Goal: Book appointment/travel/reservation

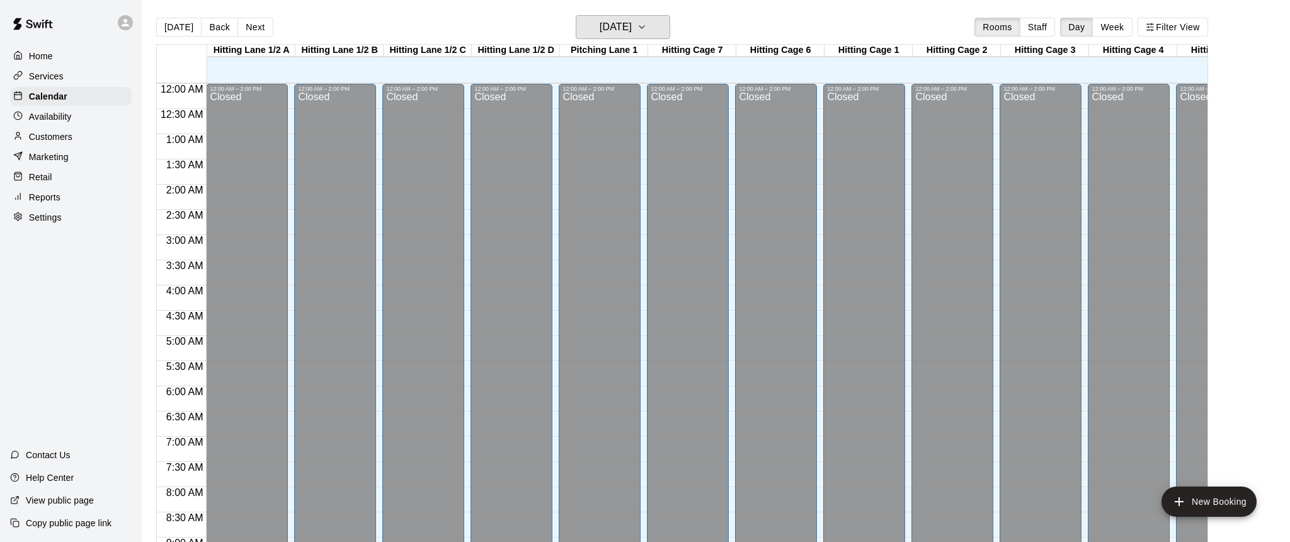
scroll to position [663, 0]
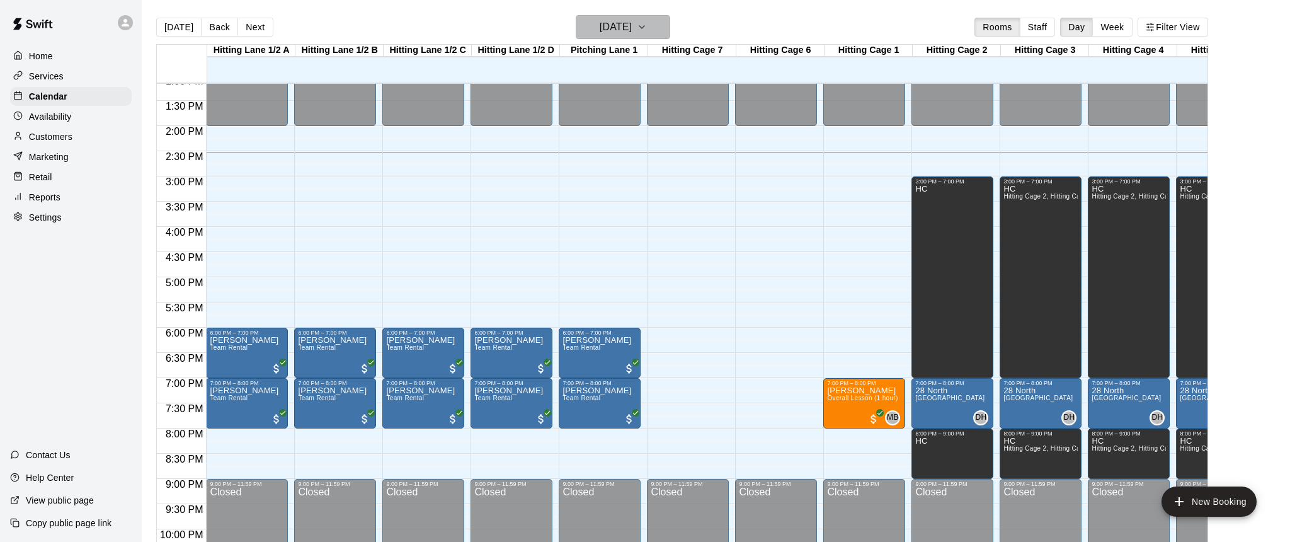
click at [647, 29] on icon "button" at bounding box center [642, 27] width 10 height 15
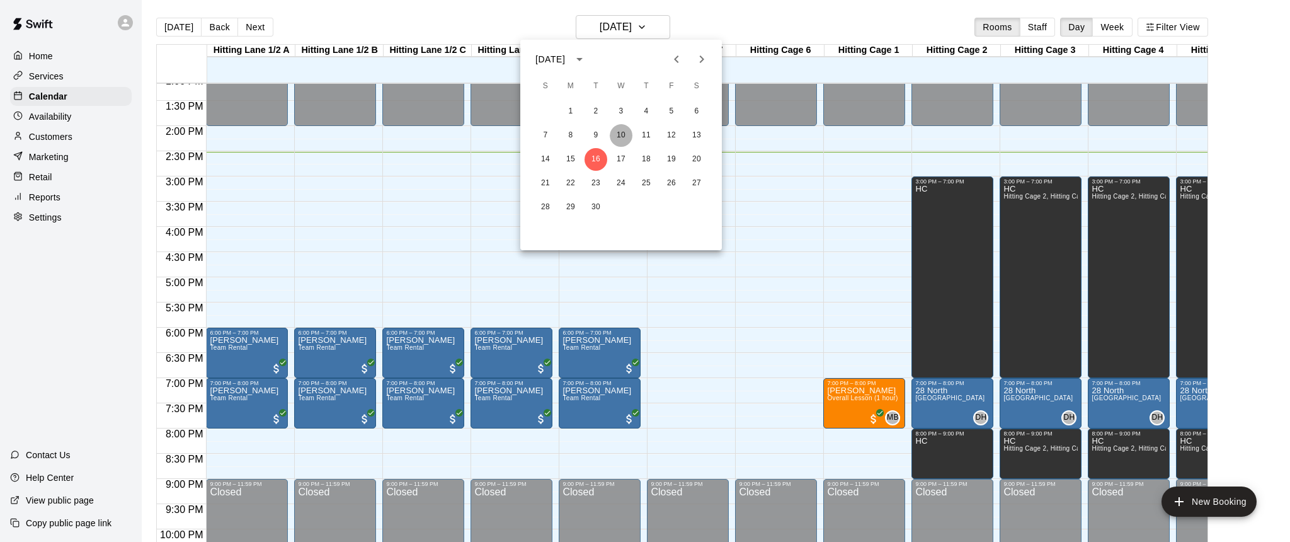
click at [622, 134] on button "10" at bounding box center [621, 135] width 23 height 23
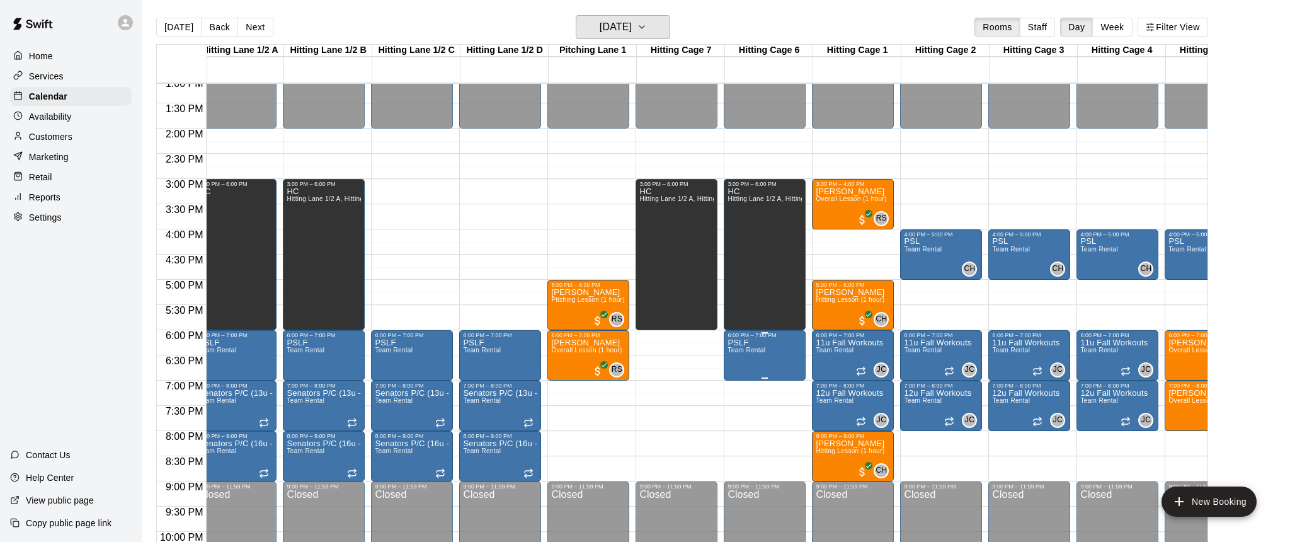
scroll to position [661, 0]
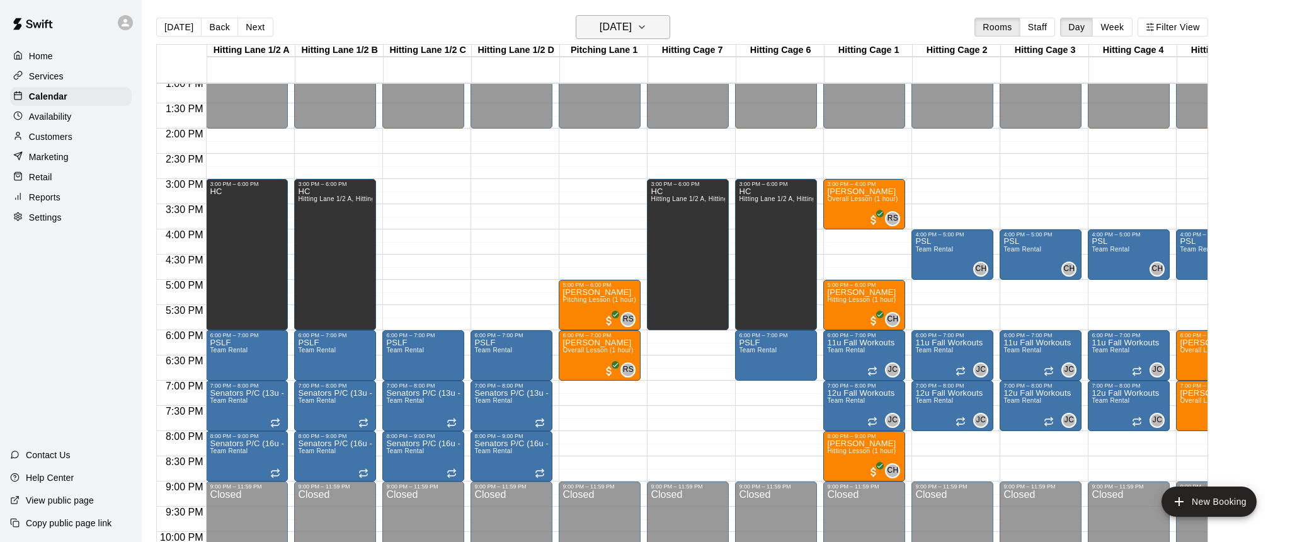
click at [647, 30] on icon "button" at bounding box center [642, 27] width 10 height 15
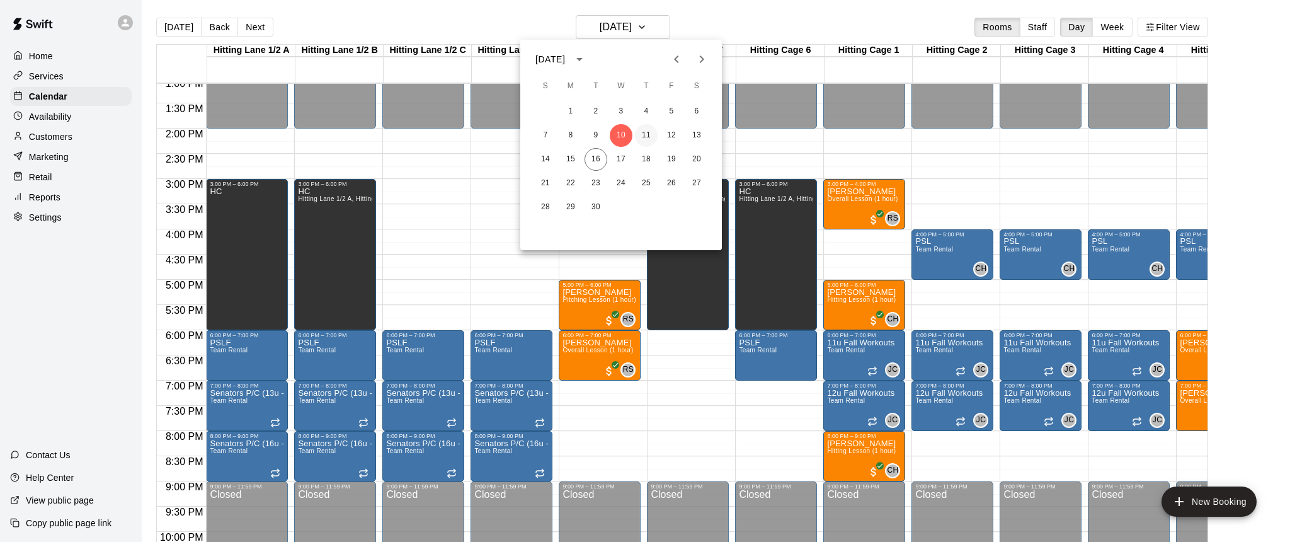
click at [644, 134] on button "11" at bounding box center [646, 135] width 23 height 23
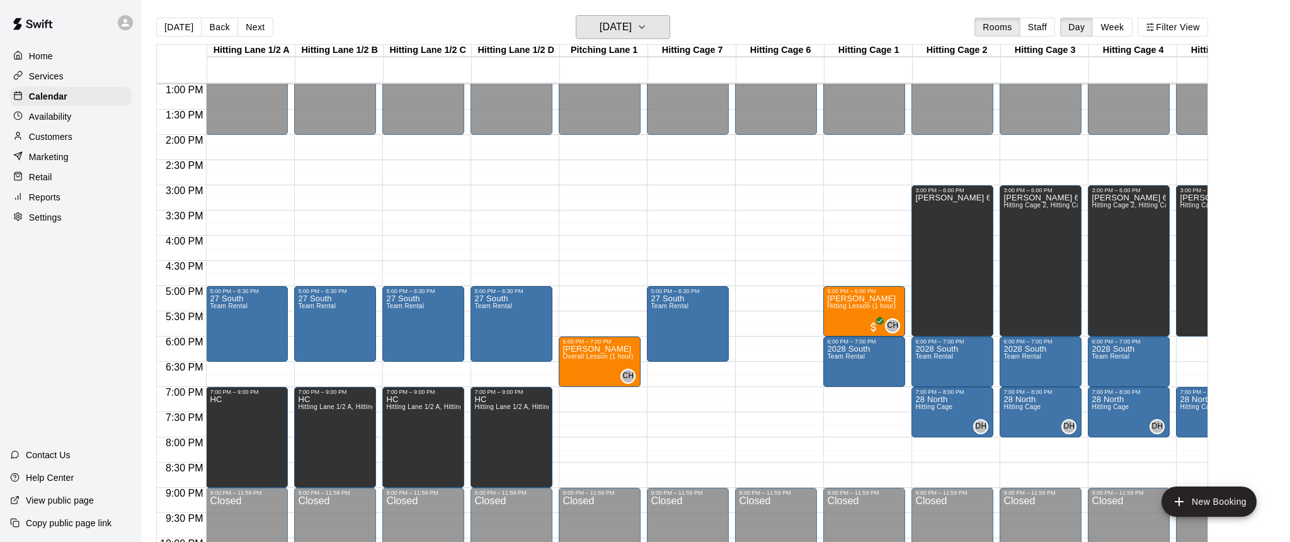
scroll to position [653, 0]
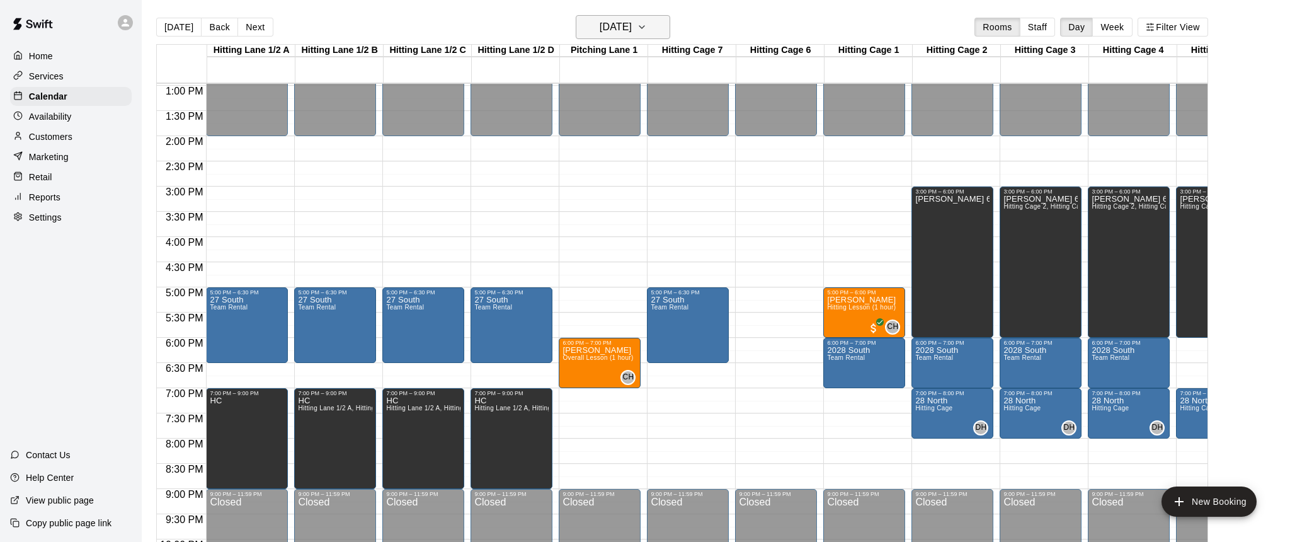
click at [647, 29] on icon "button" at bounding box center [642, 27] width 10 height 15
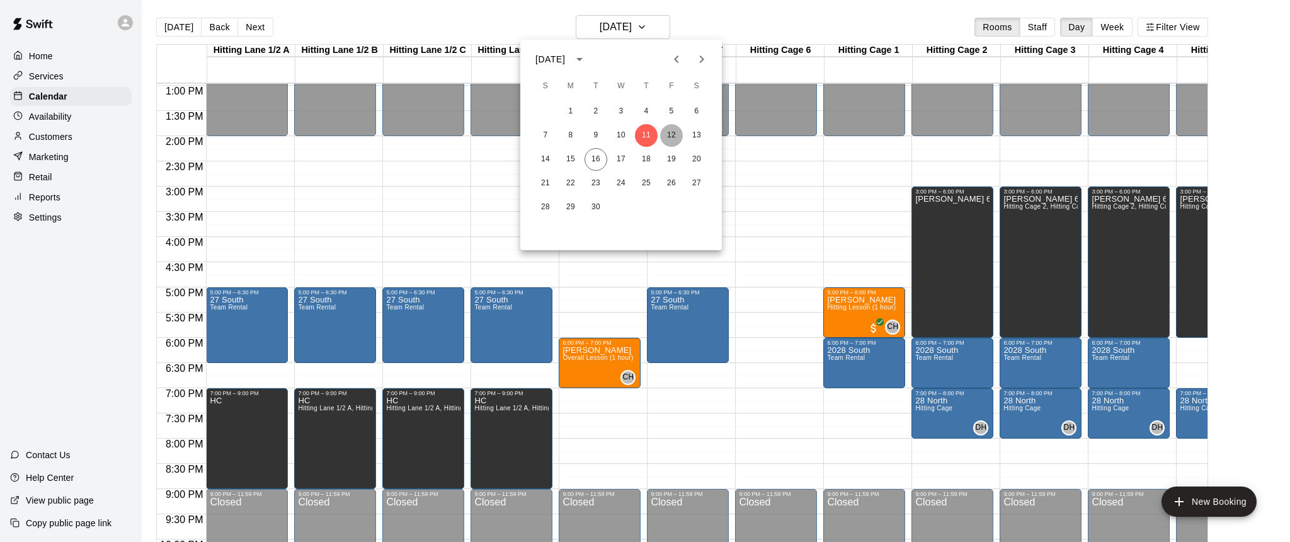
click at [674, 135] on button "12" at bounding box center [671, 135] width 23 height 23
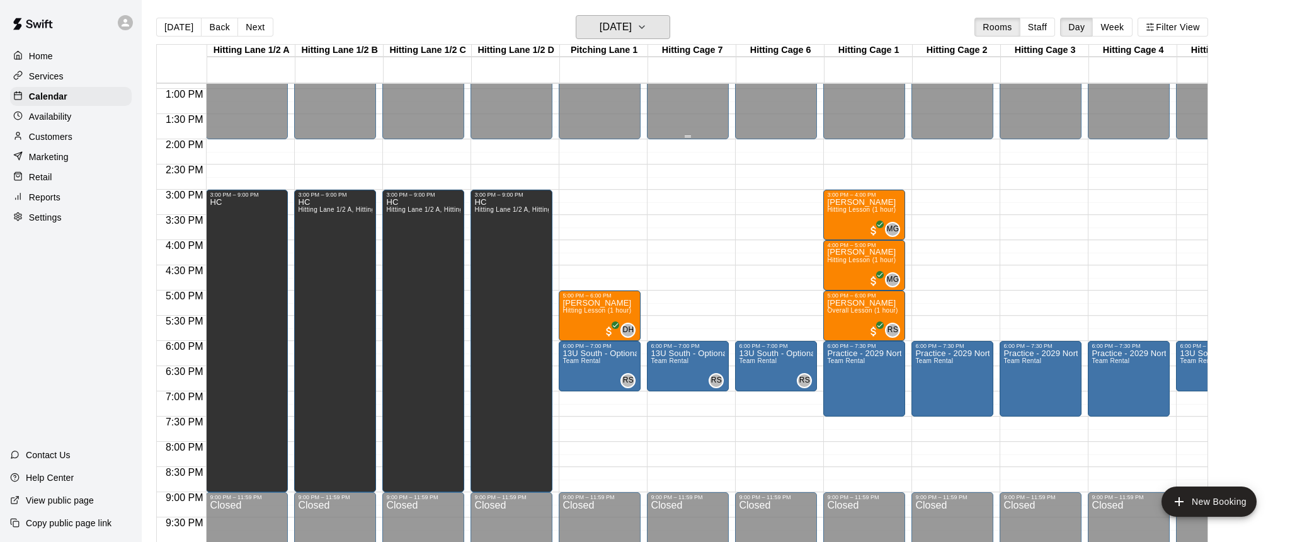
scroll to position [650, 0]
click at [647, 29] on icon "button" at bounding box center [642, 27] width 10 height 15
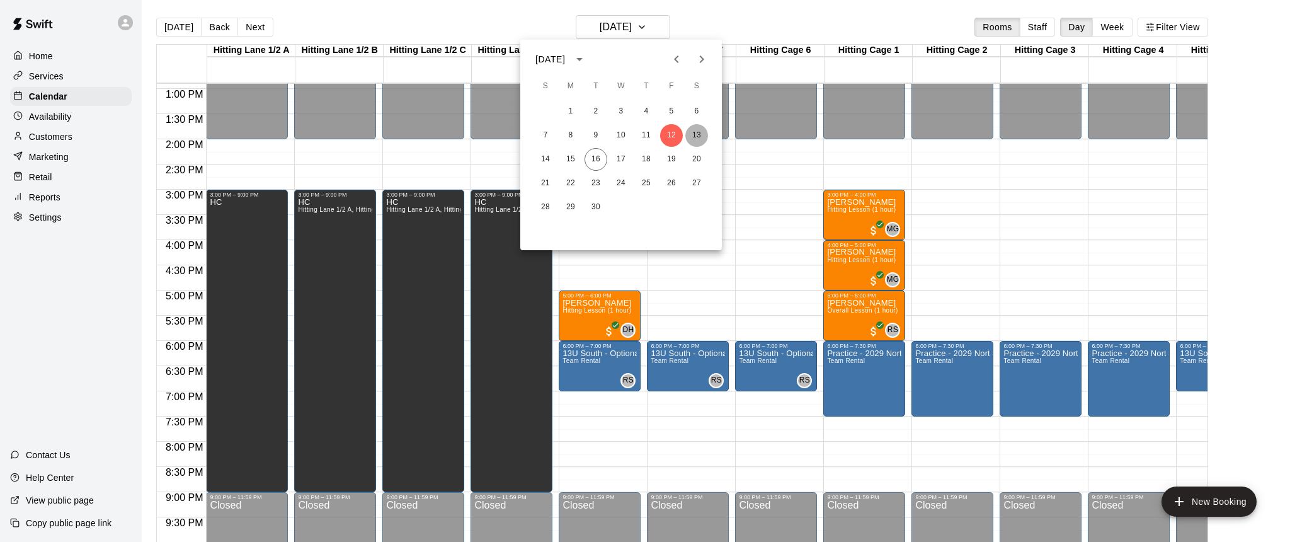
click at [705, 135] on button "13" at bounding box center [696, 135] width 23 height 23
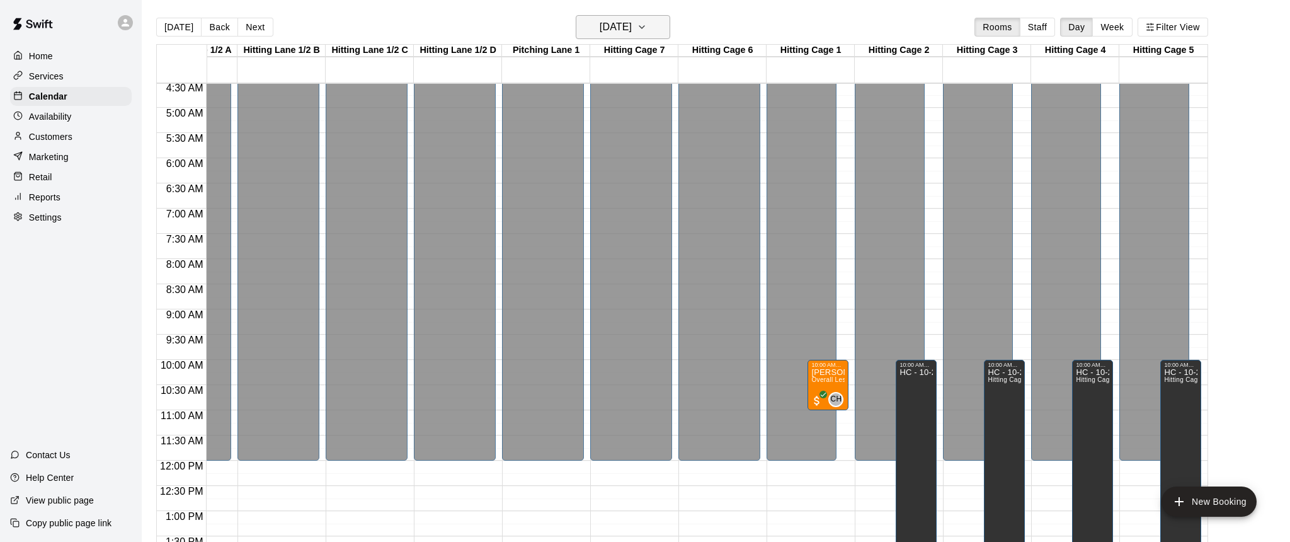
scroll to position [0, 57]
click at [647, 25] on icon "button" at bounding box center [642, 27] width 10 height 15
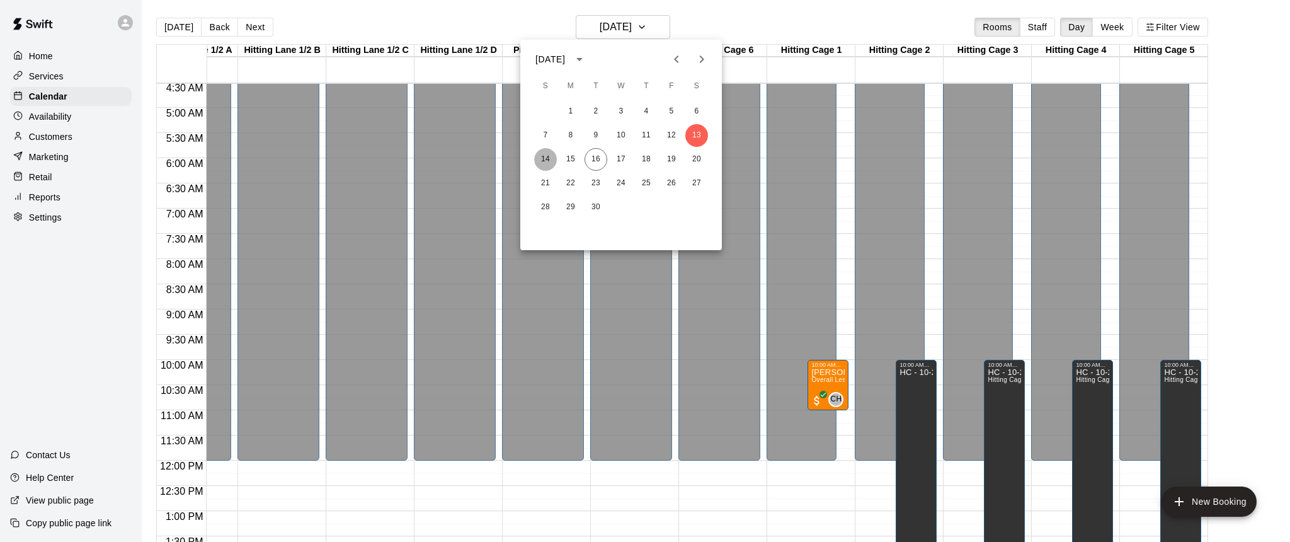
click at [545, 155] on button "14" at bounding box center [545, 159] width 23 height 23
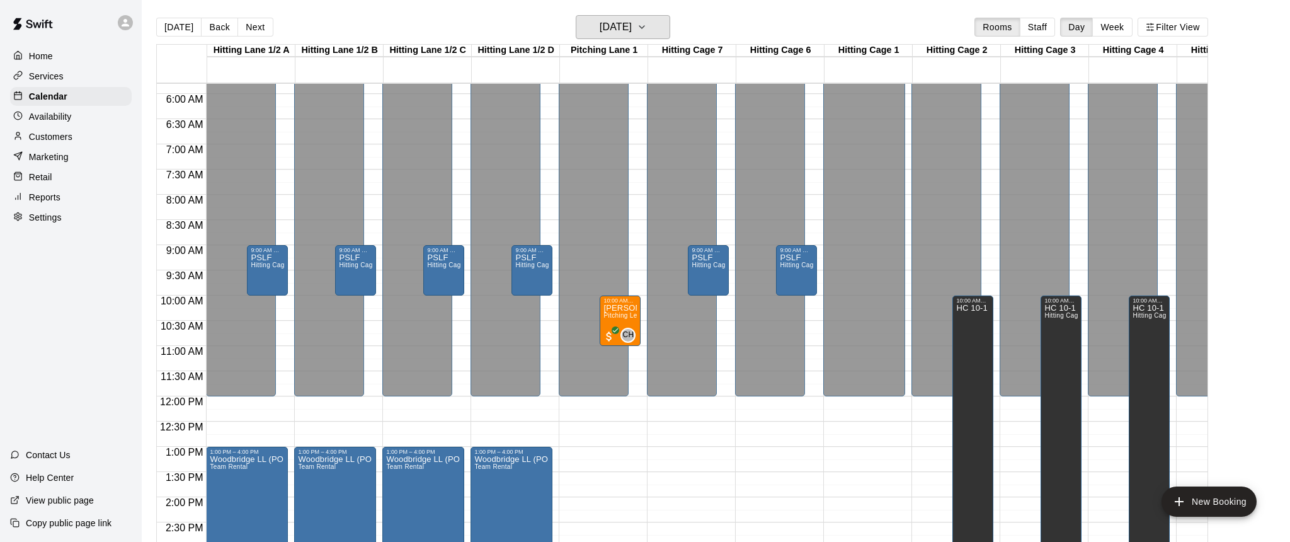
scroll to position [289, 0]
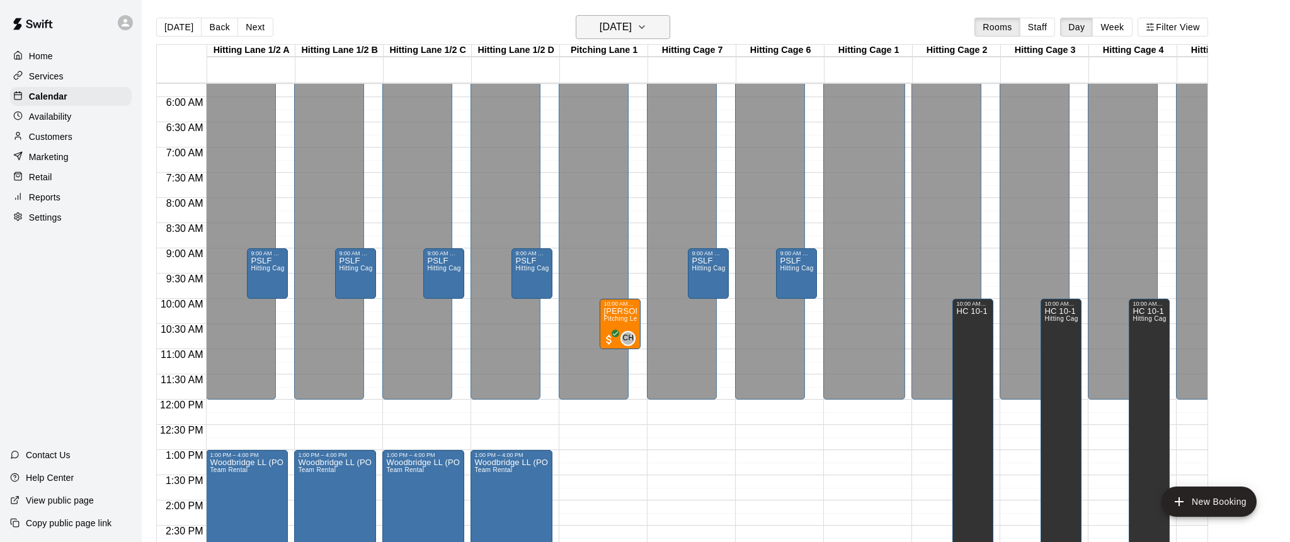
click at [647, 27] on icon "button" at bounding box center [642, 27] width 10 height 15
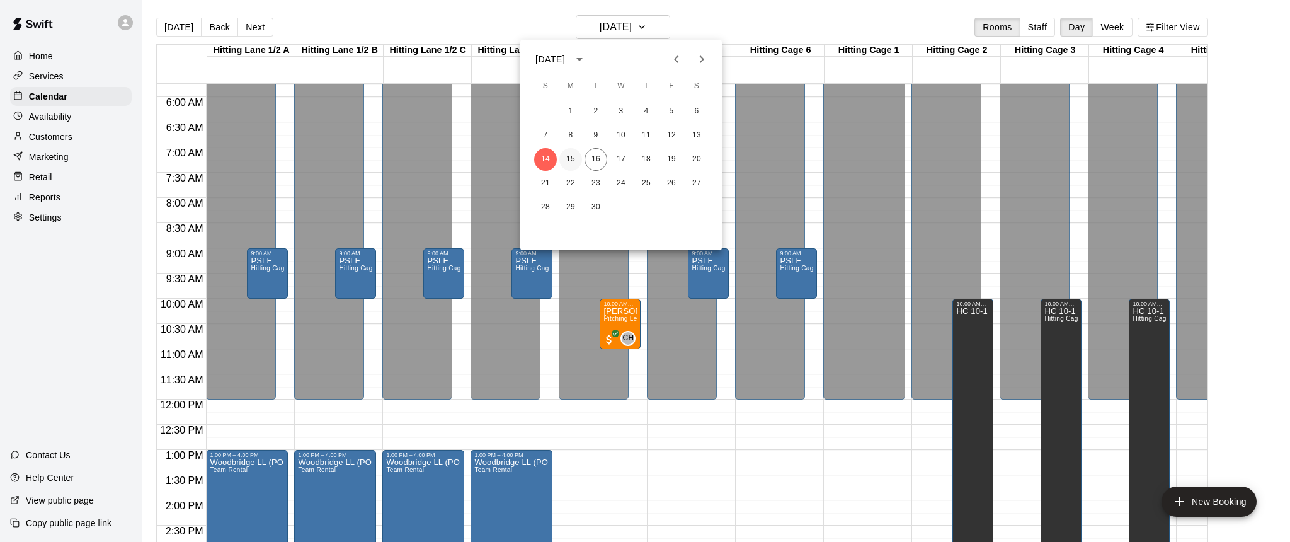
click at [568, 159] on button "15" at bounding box center [570, 159] width 23 height 23
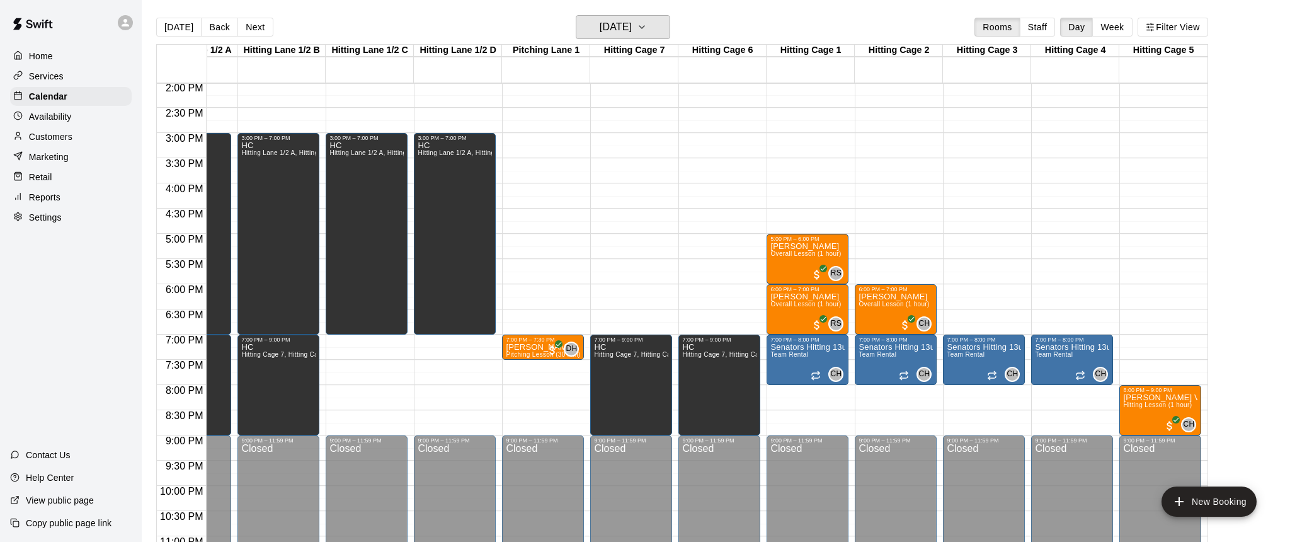
scroll to position [0, 0]
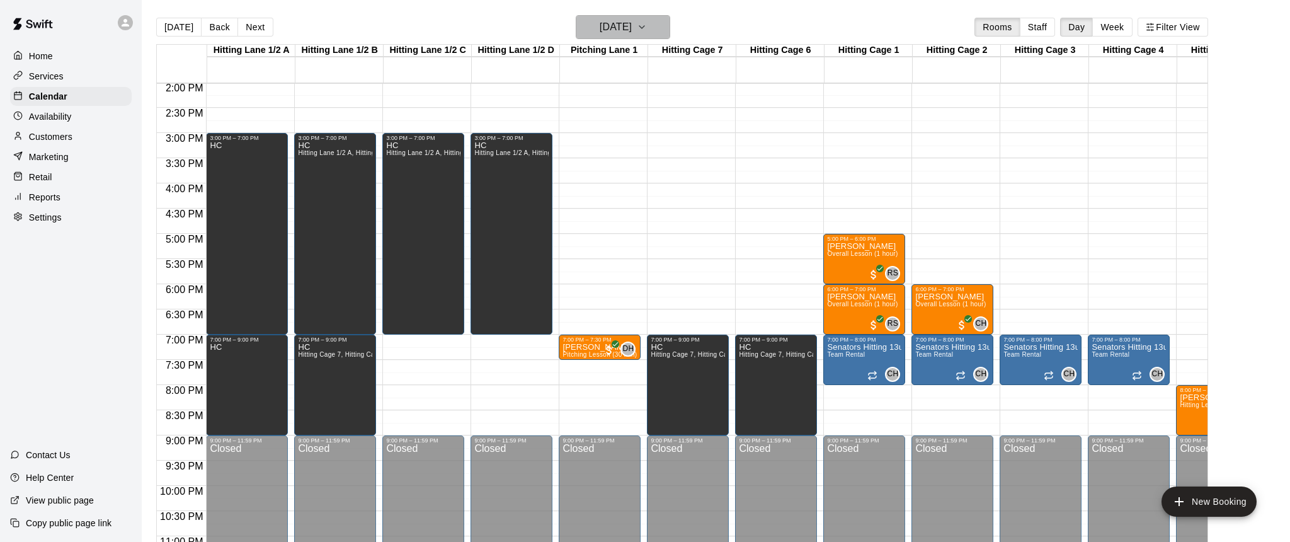
click at [647, 25] on icon "button" at bounding box center [642, 27] width 10 height 15
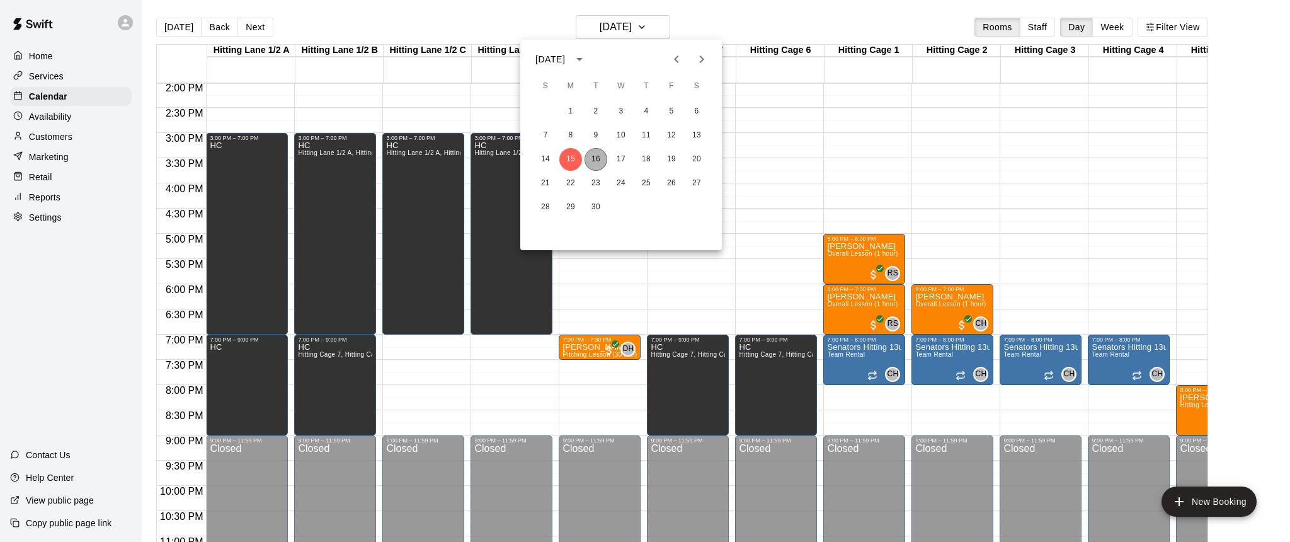
click at [598, 159] on button "16" at bounding box center [595, 159] width 23 height 23
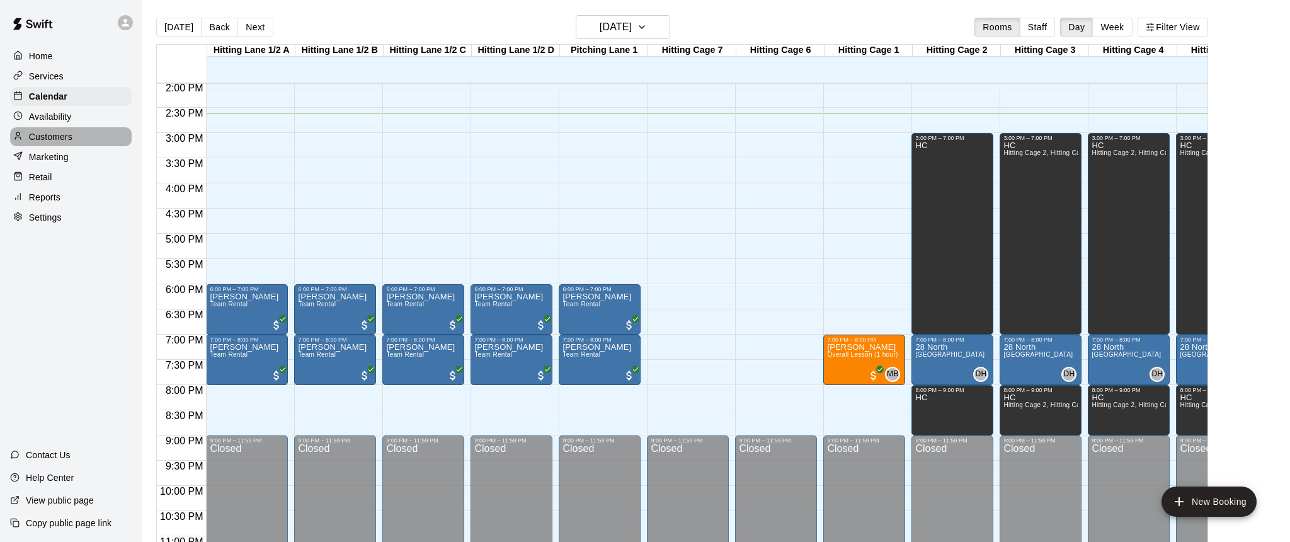
click at [52, 135] on p "Customers" at bounding box center [50, 136] width 43 height 13
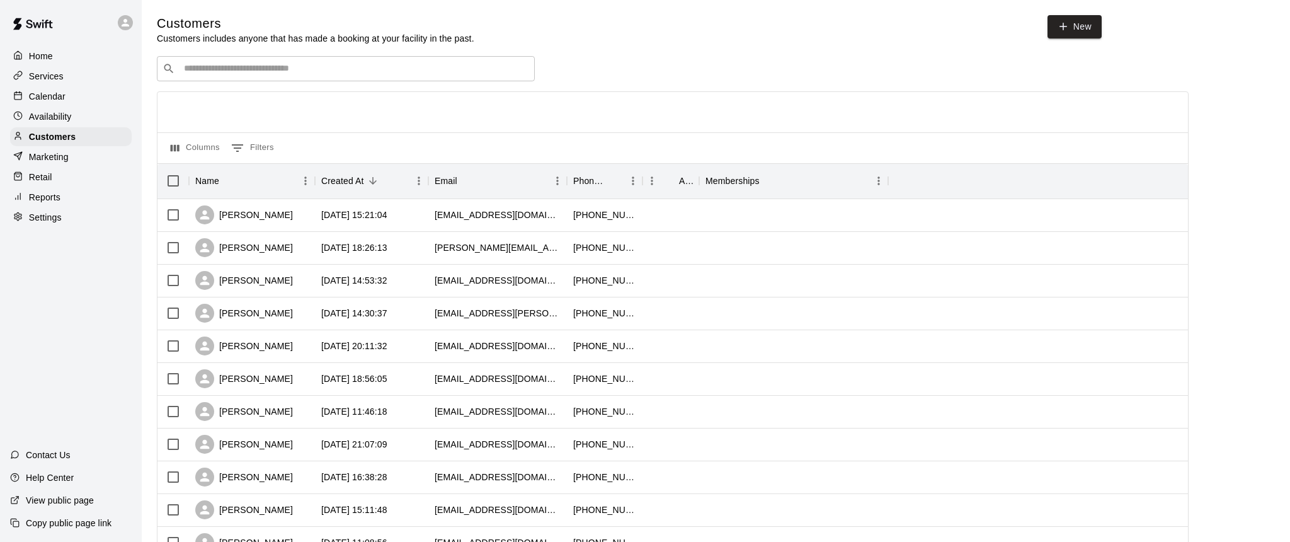
click at [289, 63] on input "Search customers by name or email" at bounding box center [354, 68] width 349 height 13
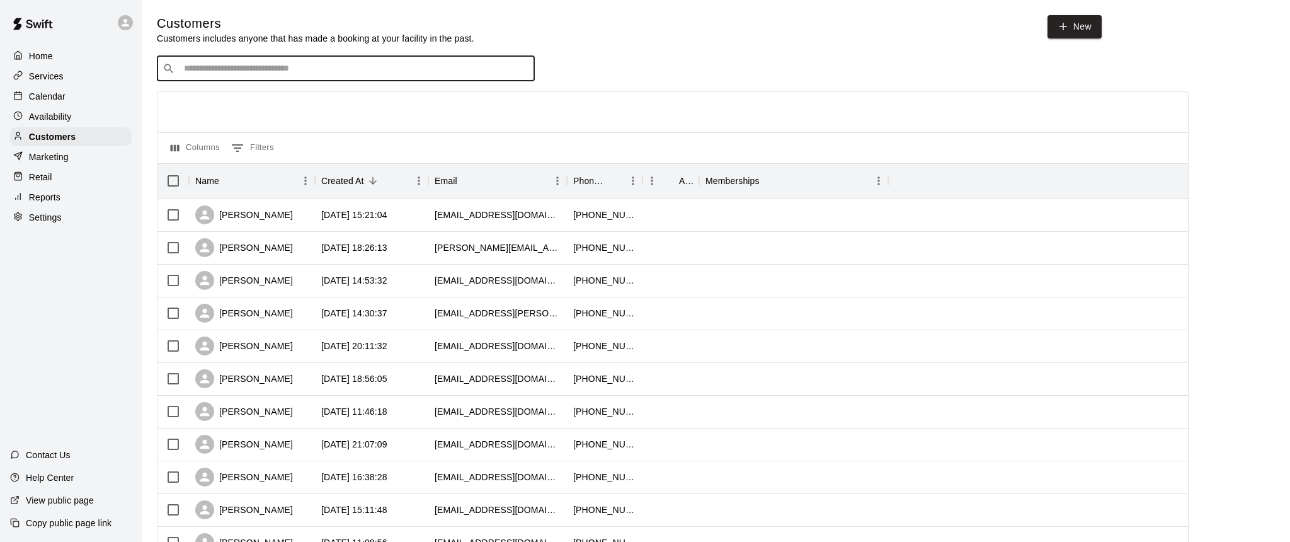
paste input "********"
type input "********"
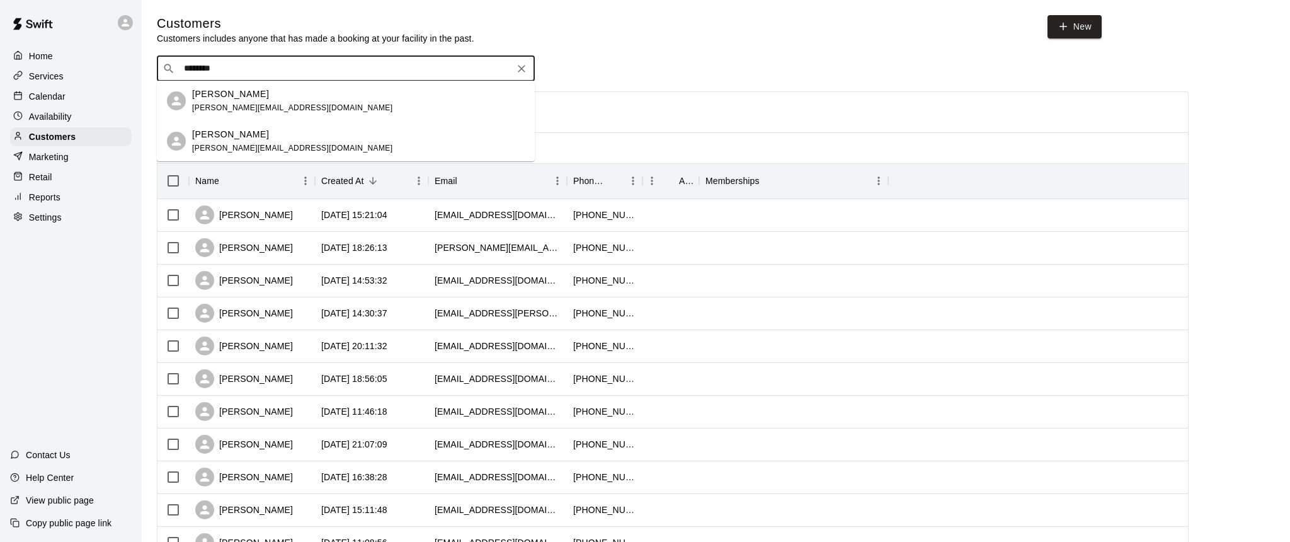
click at [230, 101] on div "[PERSON_NAME] [PERSON_NAME][EMAIL_ADDRESS][DOMAIN_NAME]" at bounding box center [292, 101] width 200 height 27
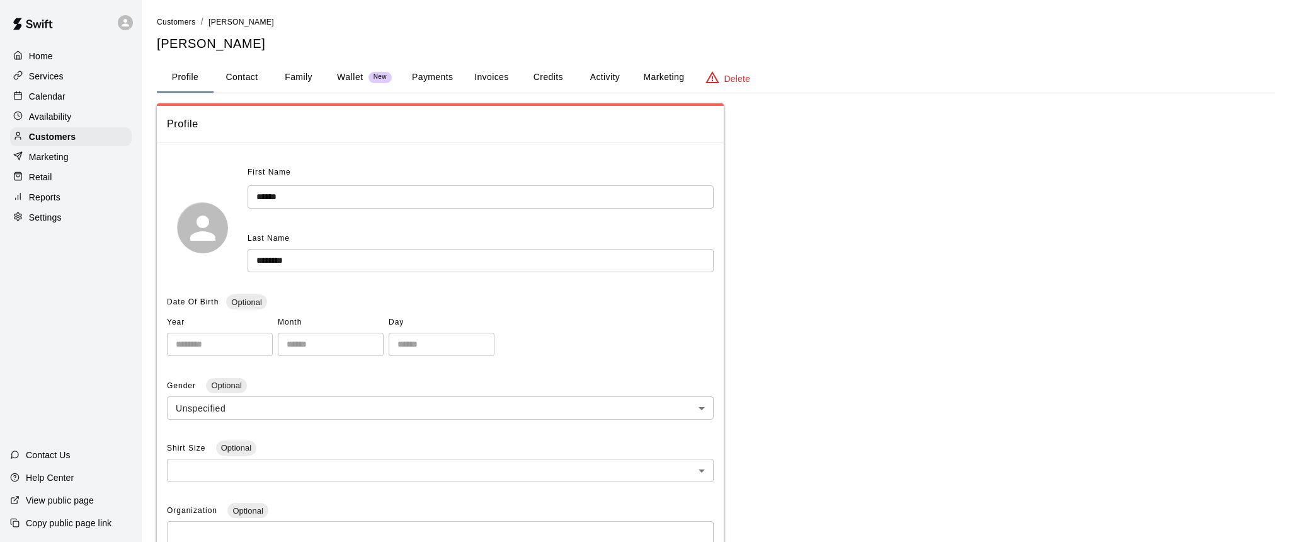
click at [554, 76] on button "Credits" at bounding box center [548, 77] width 57 height 30
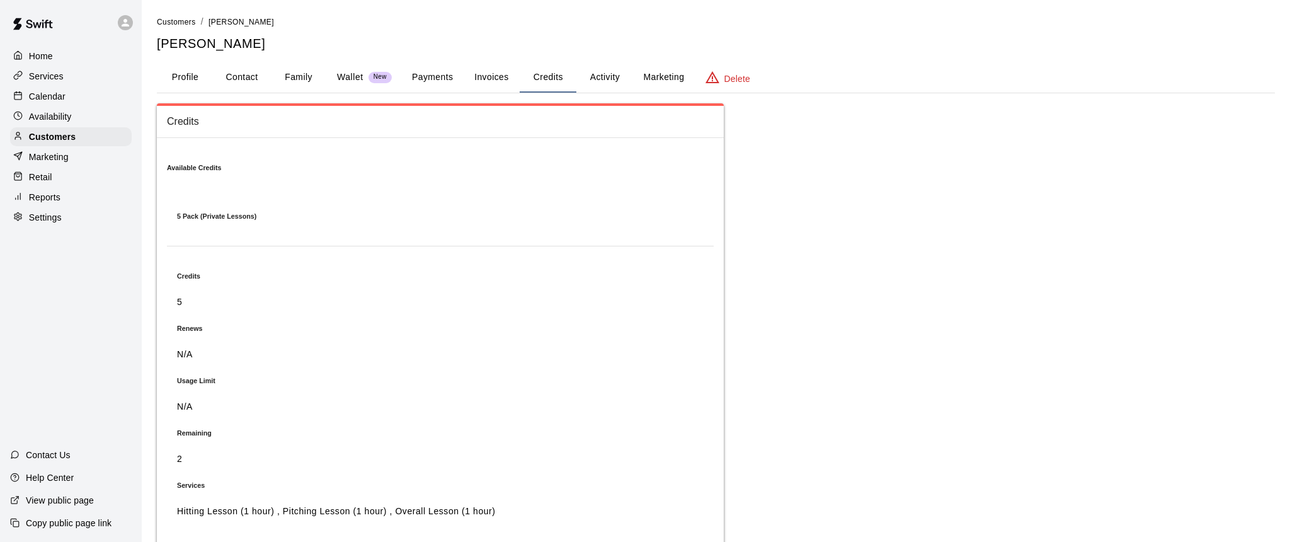
click at [53, 94] on p "Calendar" at bounding box center [47, 96] width 37 height 13
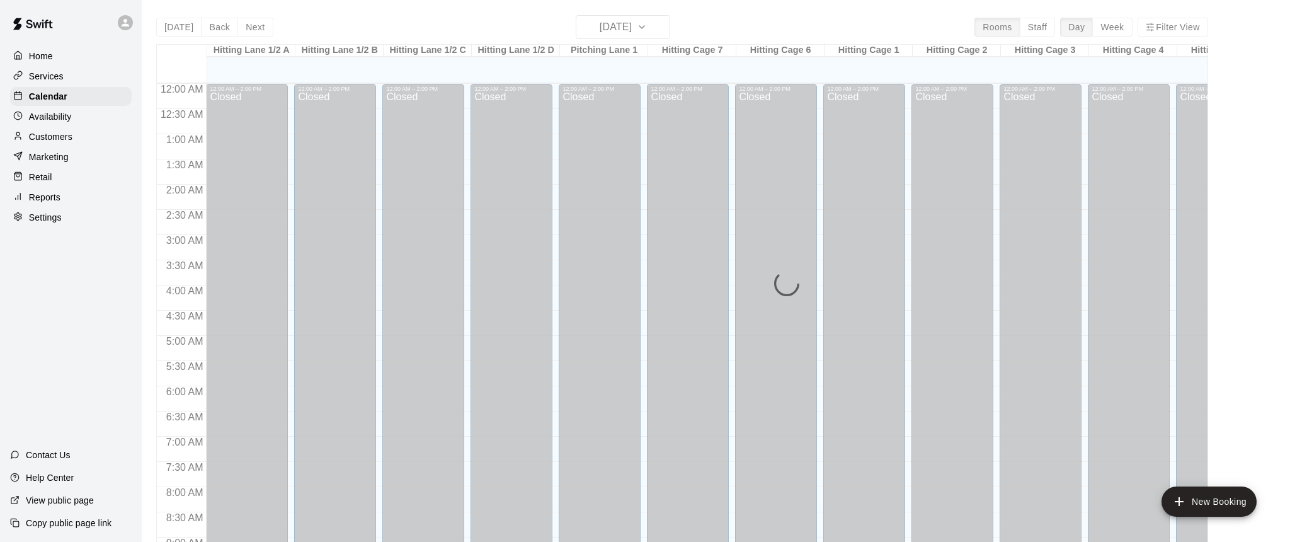
scroll to position [700, 0]
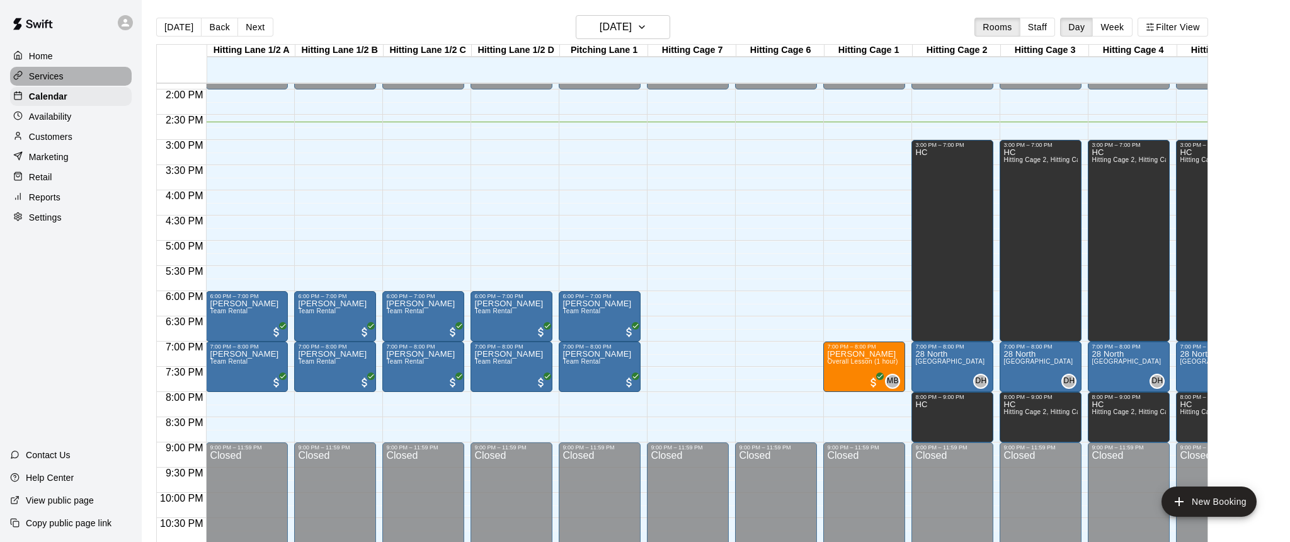
click at [49, 79] on p "Services" at bounding box center [46, 76] width 35 height 13
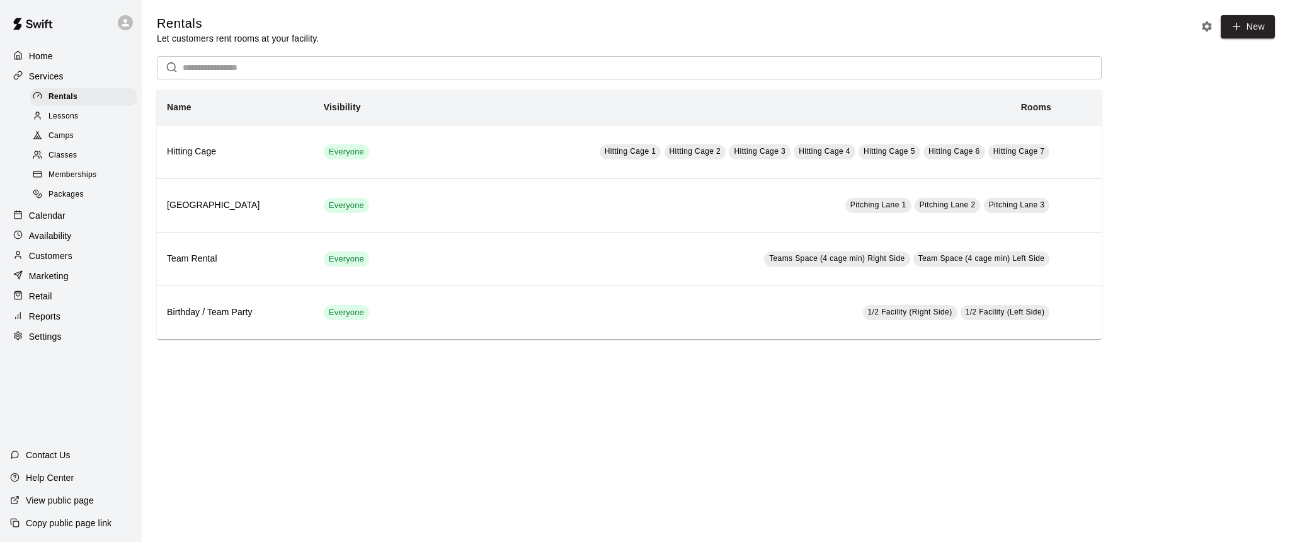
click at [61, 134] on span "Camps" at bounding box center [60, 136] width 25 height 13
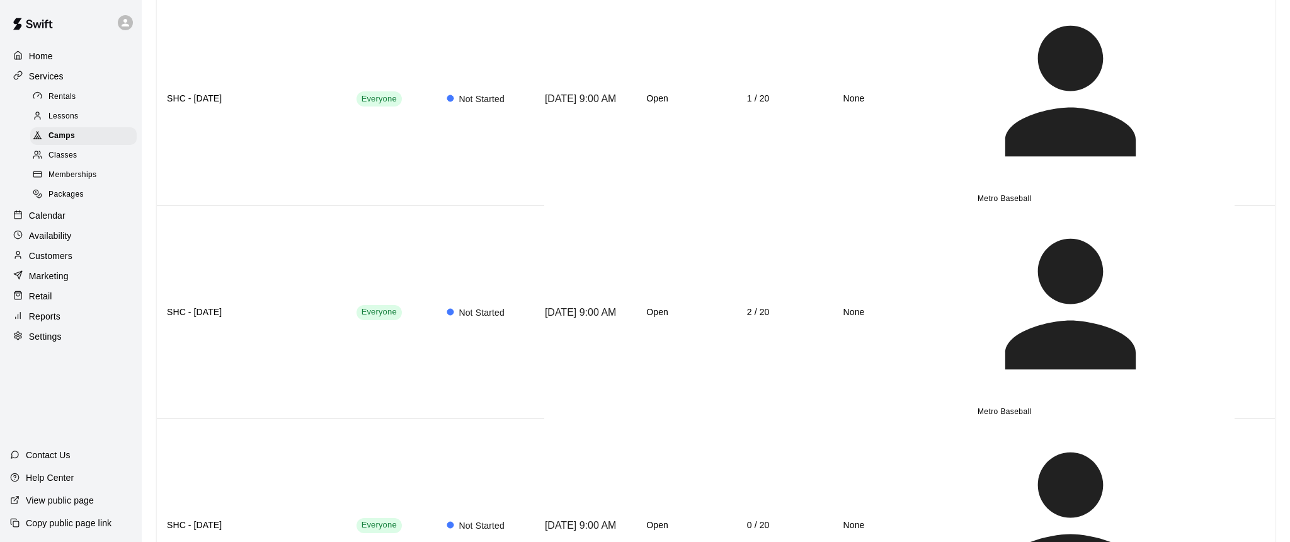
scroll to position [158, 0]
click at [45, 211] on p "Calendar" at bounding box center [47, 215] width 37 height 13
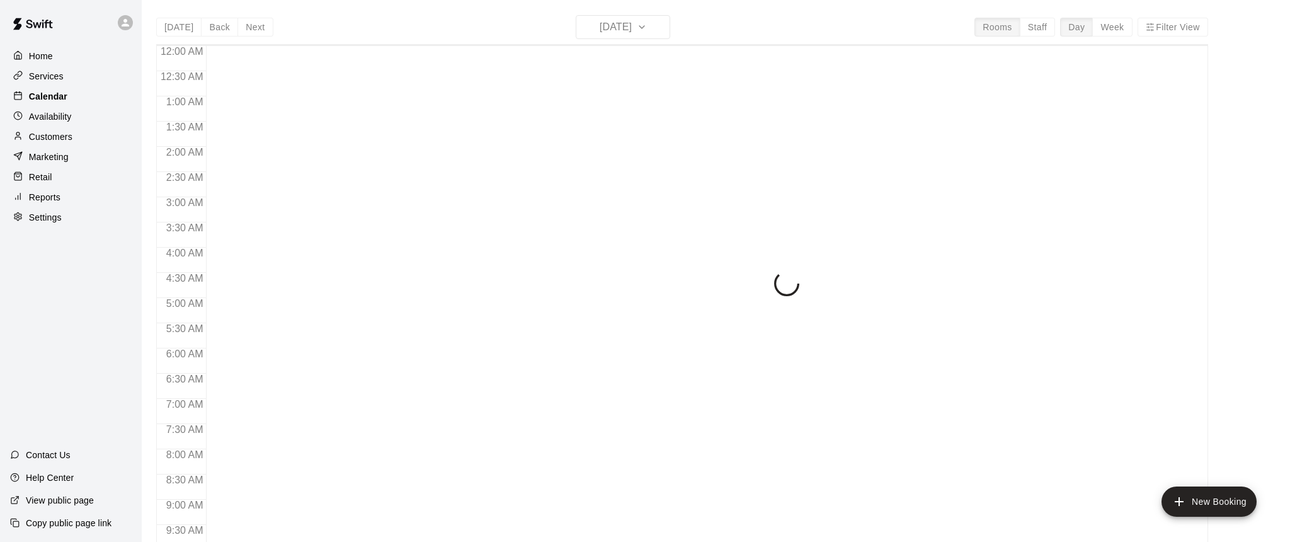
scroll to position [700, 0]
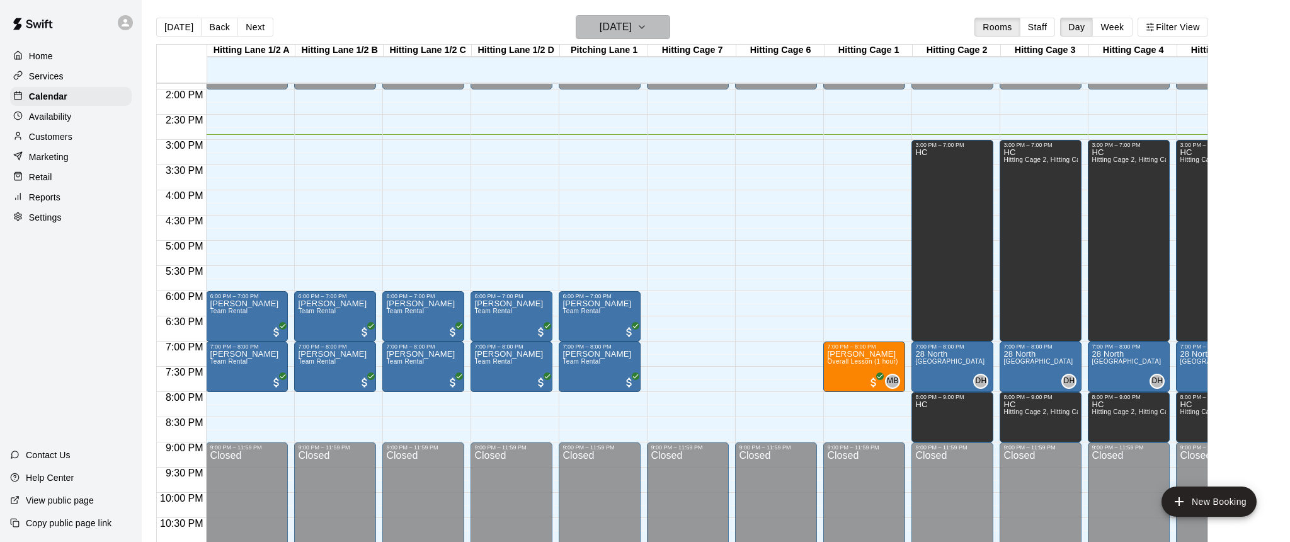
click at [644, 28] on icon "button" at bounding box center [641, 27] width 5 height 3
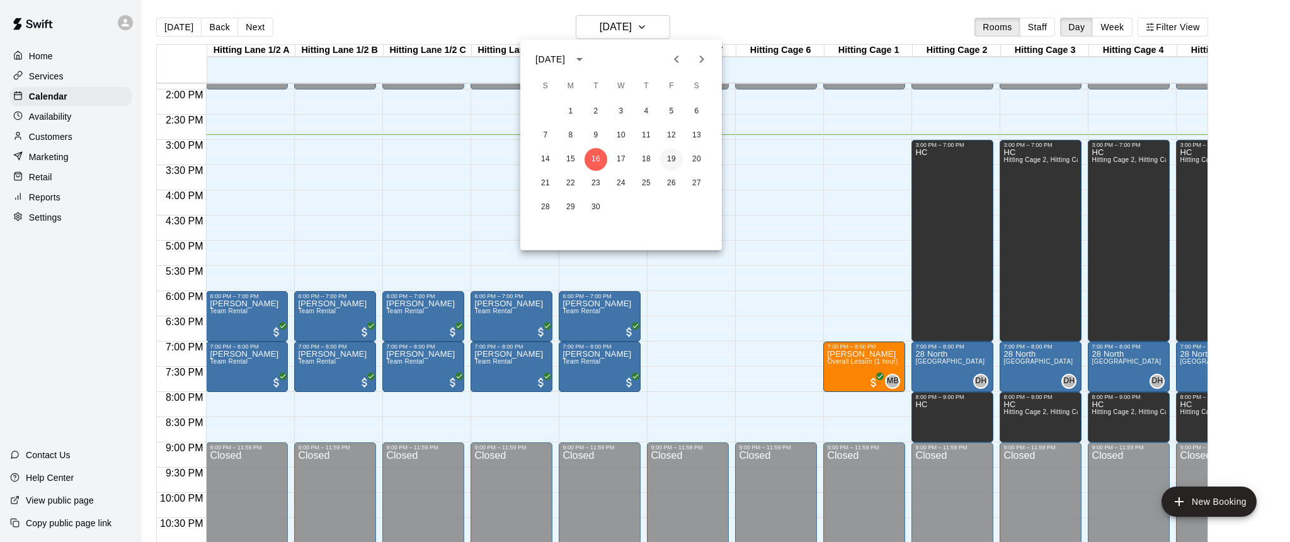
click at [674, 157] on button "19" at bounding box center [671, 159] width 23 height 23
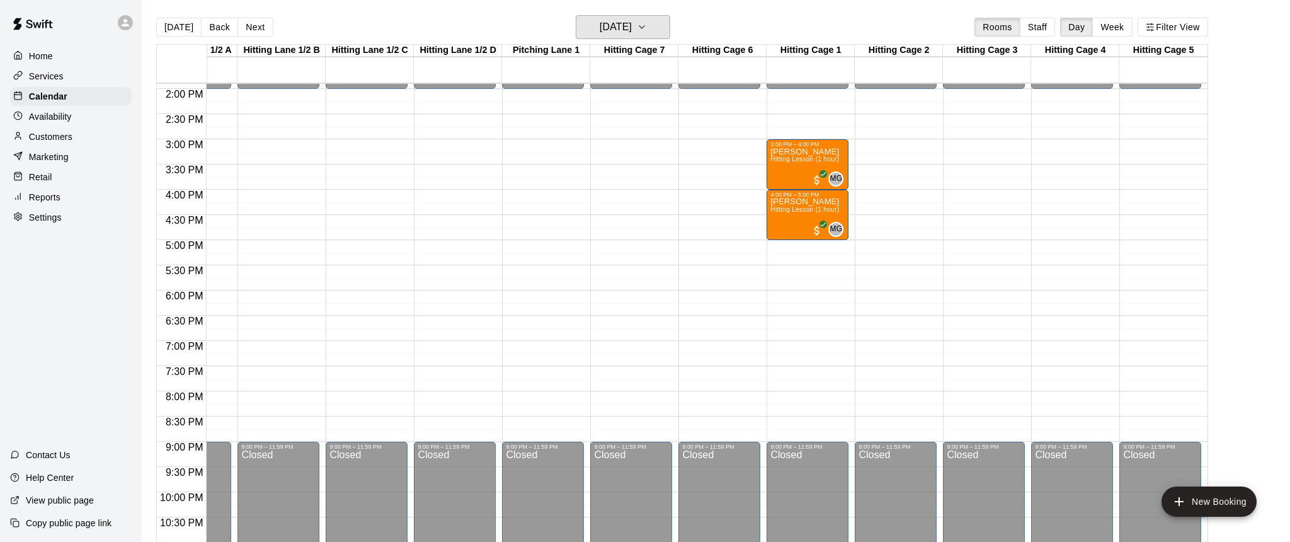
scroll to position [0, 57]
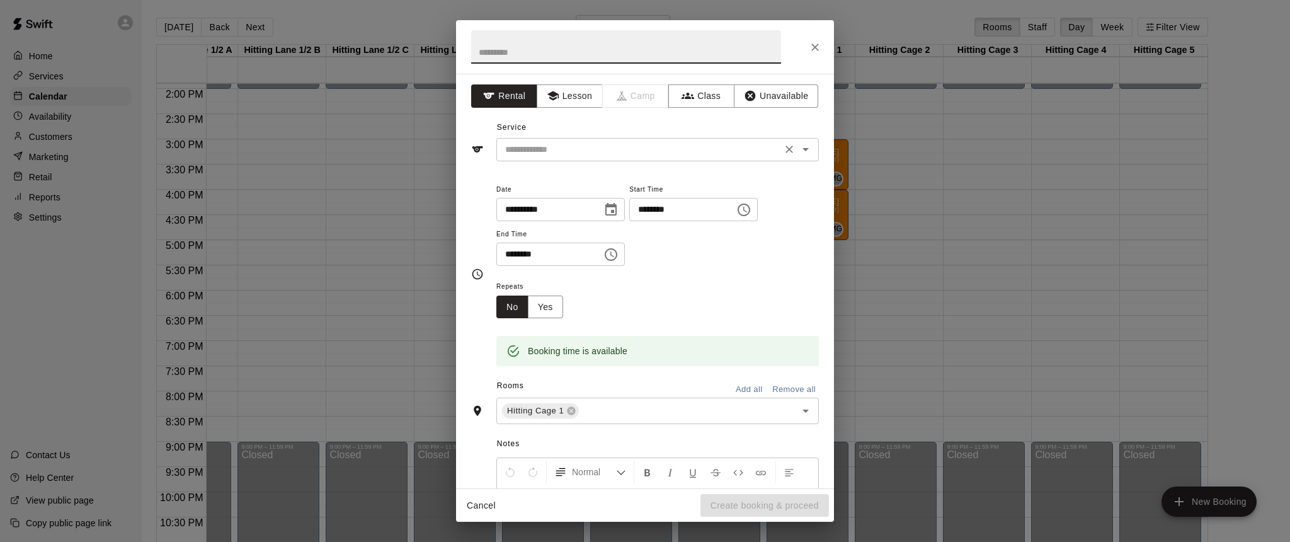
click at [693, 140] on div "​" at bounding box center [657, 149] width 322 height 23
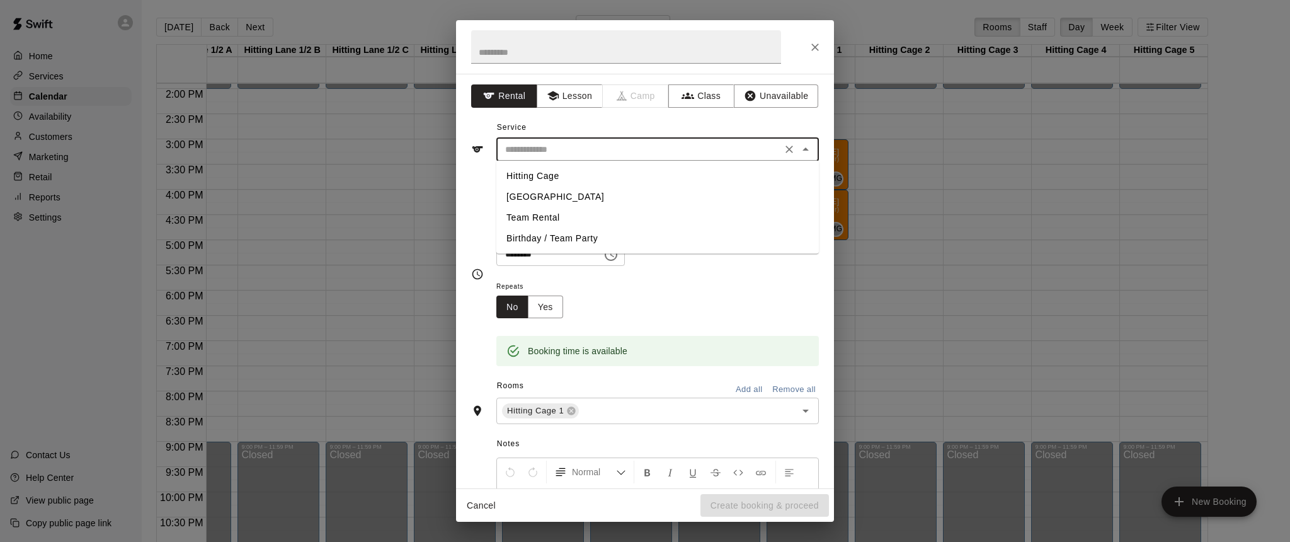
click at [532, 213] on li "Team Rental" at bounding box center [657, 217] width 322 height 21
type input "**********"
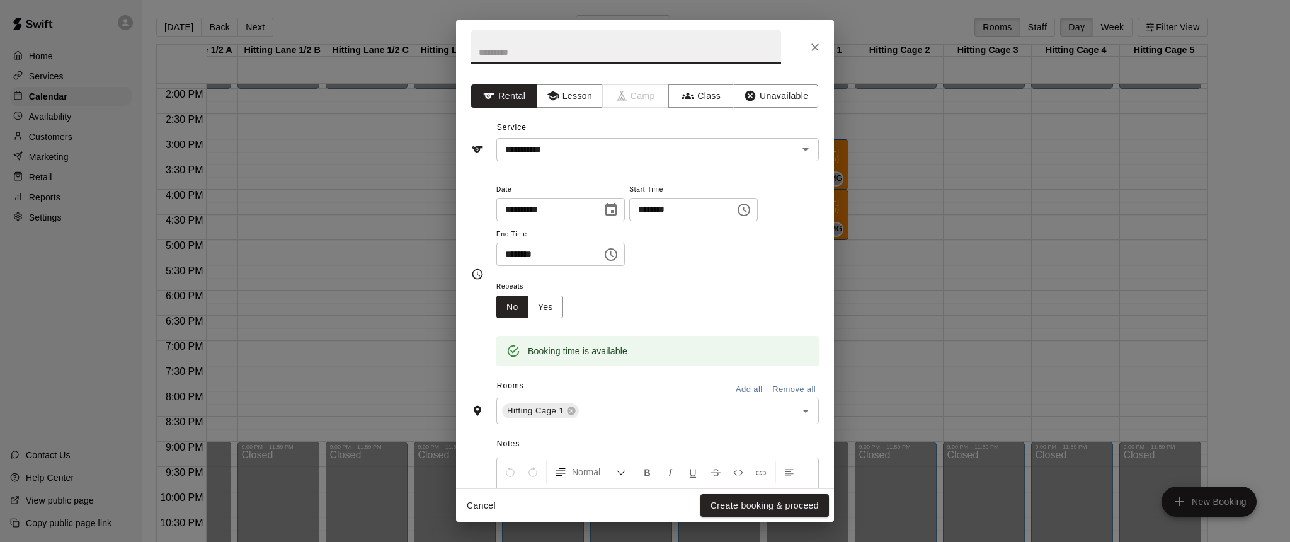
click at [550, 46] on input "text" at bounding box center [626, 46] width 310 height 33
type input "**********"
click at [618, 256] on icon "Choose time, selected time is 6:30 PM" at bounding box center [610, 254] width 15 height 15
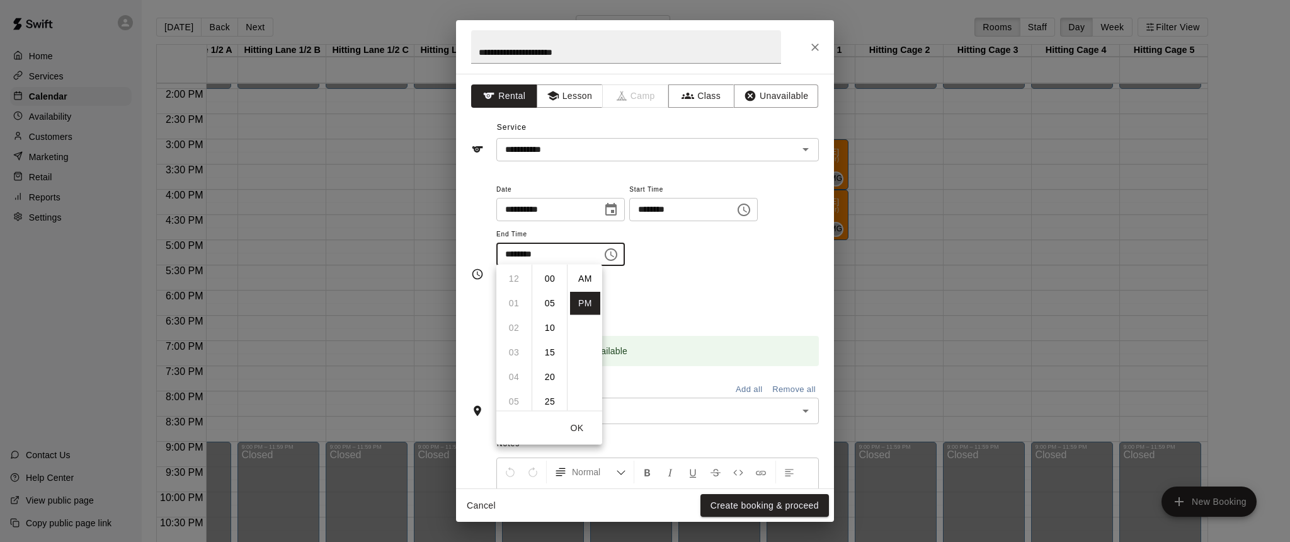
scroll to position [23, 0]
click at [512, 305] on li "07" at bounding box center [514, 303] width 30 height 23
click at [547, 283] on li "00" at bounding box center [550, 278] width 30 height 23
type input "********"
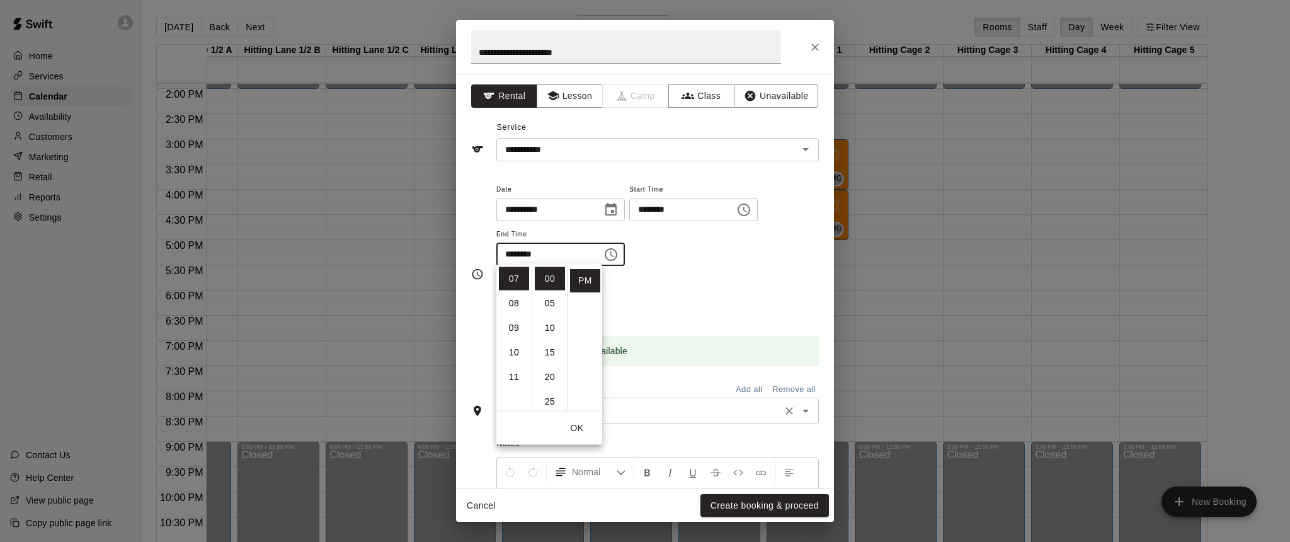
click at [664, 411] on input "text" at bounding box center [679, 411] width 197 height 16
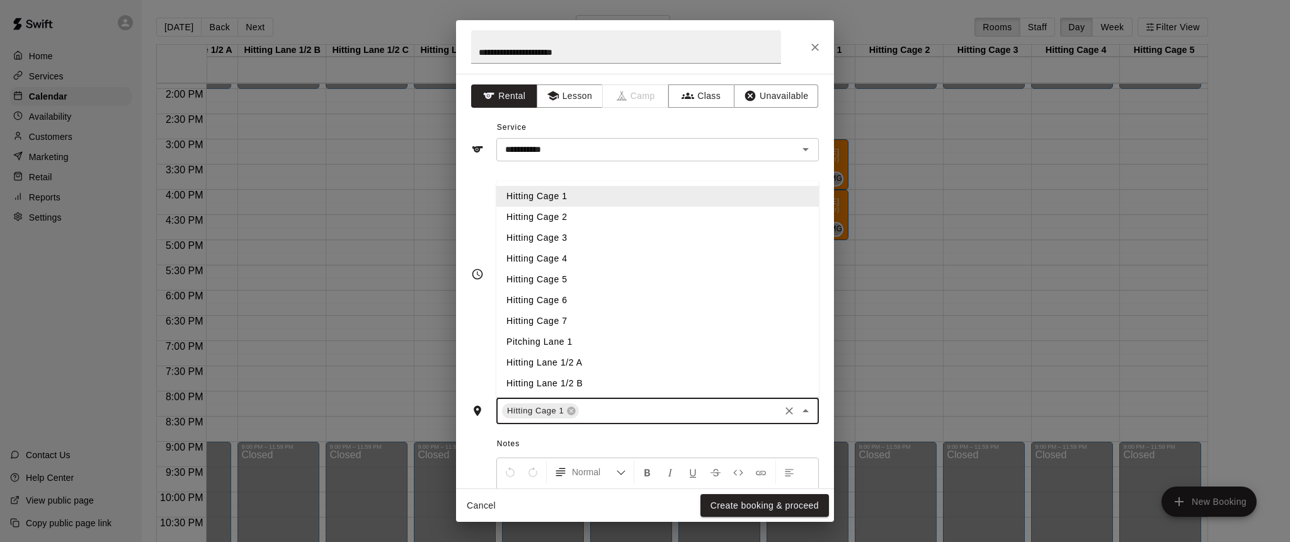
click at [622, 409] on input "text" at bounding box center [679, 411] width 197 height 16
click at [560, 219] on li "Hitting Cage 2" at bounding box center [657, 217] width 322 height 21
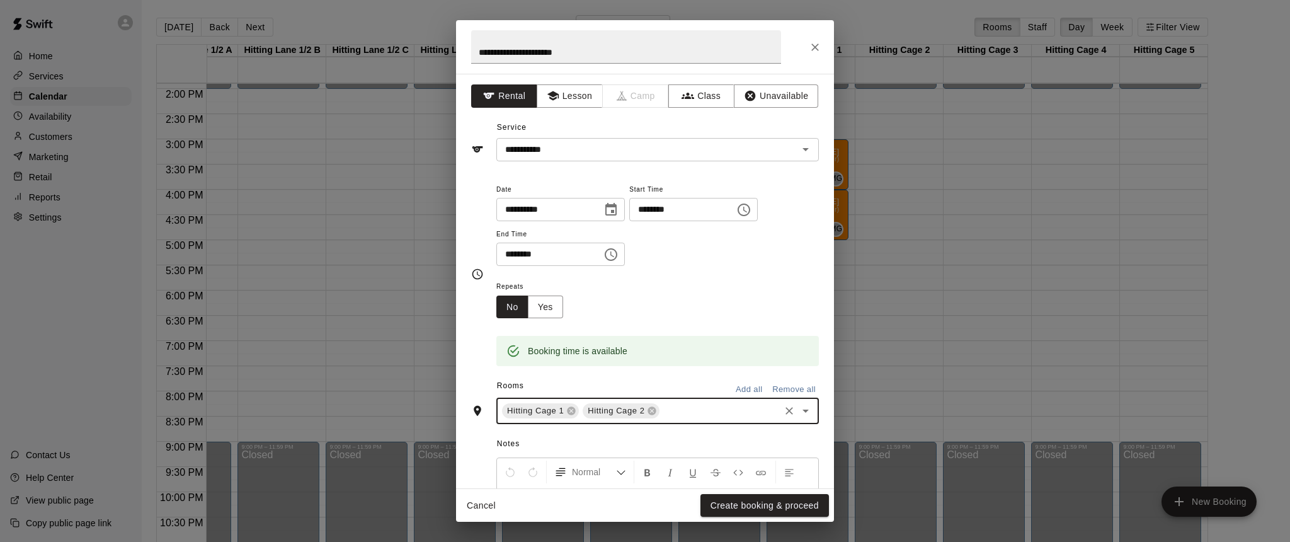
click at [684, 406] on input "text" at bounding box center [719, 411] width 116 height 16
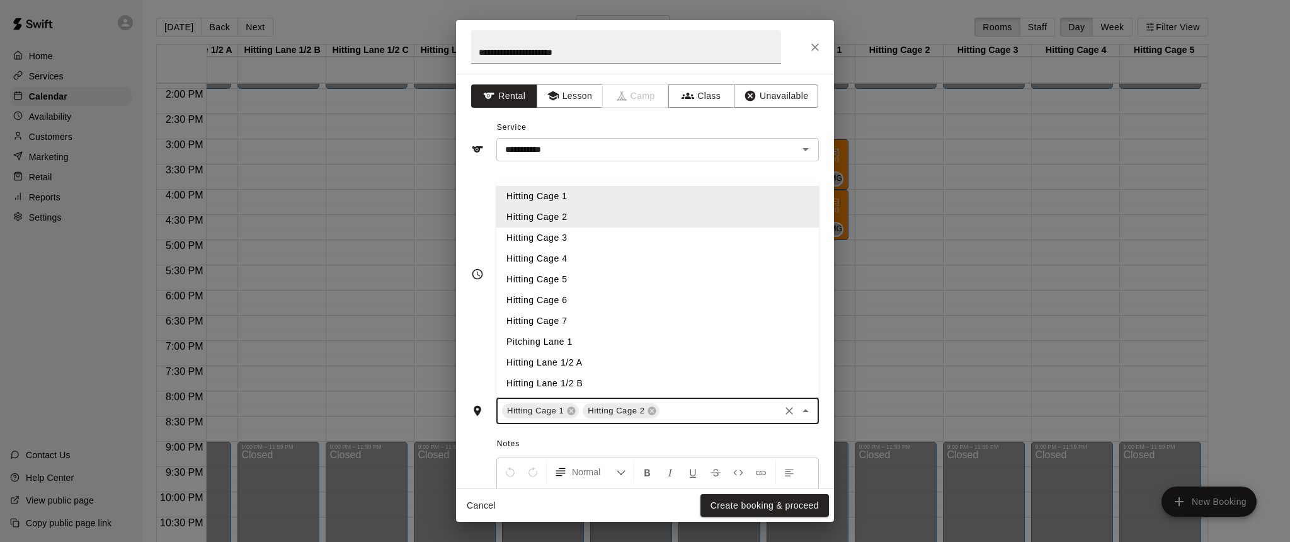
click at [548, 234] on li "Hitting Cage 3" at bounding box center [657, 237] width 322 height 21
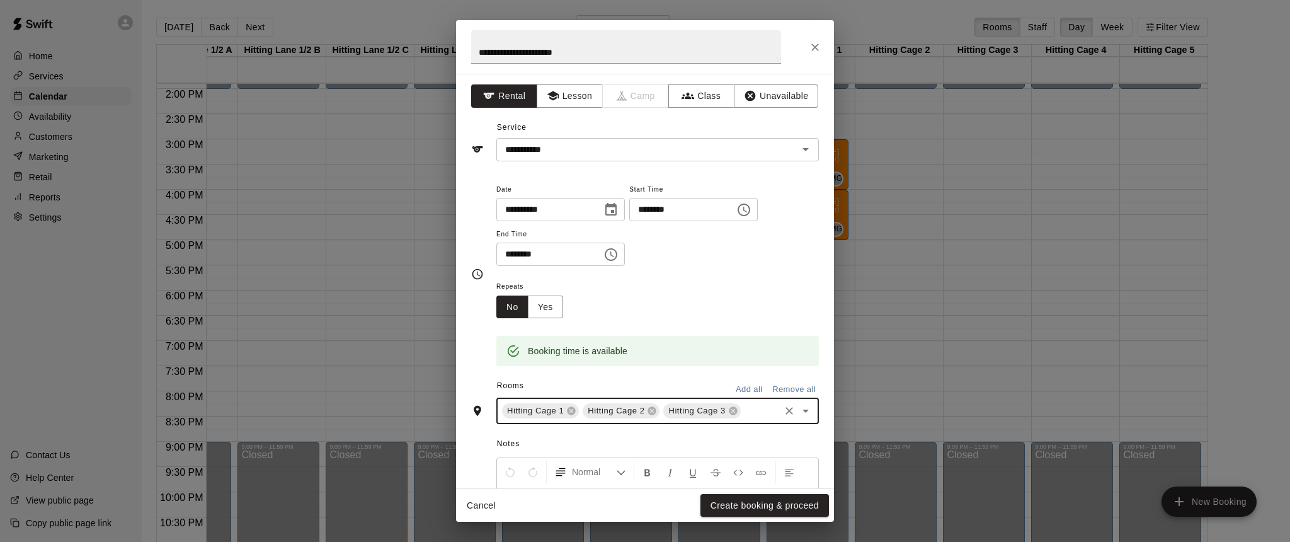
click at [756, 410] on input "text" at bounding box center [759, 411] width 35 height 16
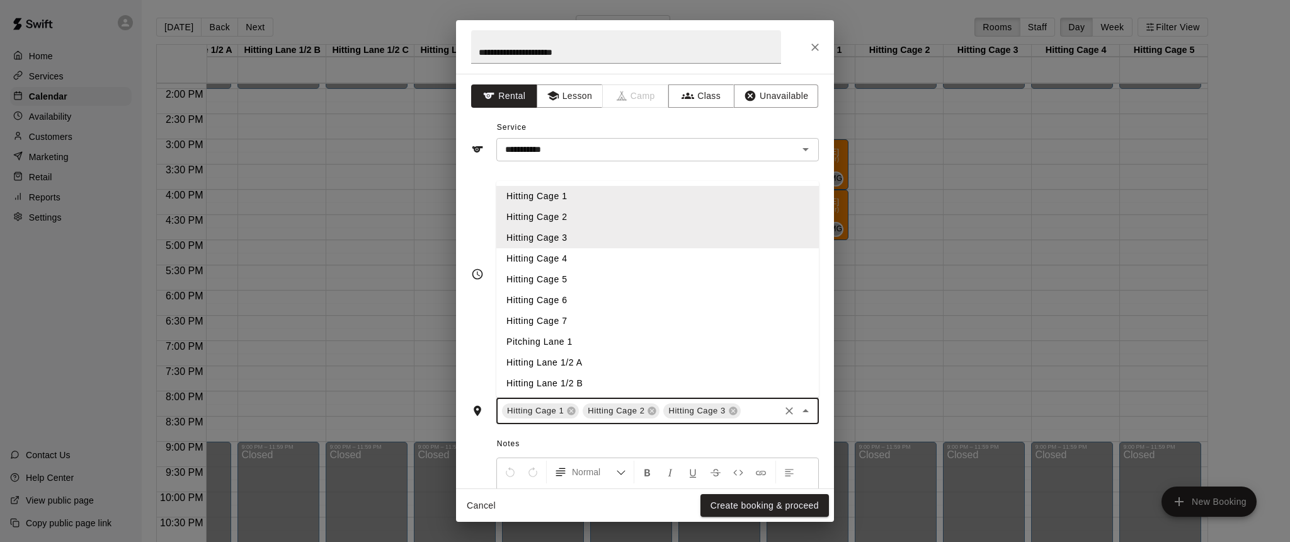
click at [557, 251] on li "Hitting Cage 4" at bounding box center [657, 258] width 322 height 21
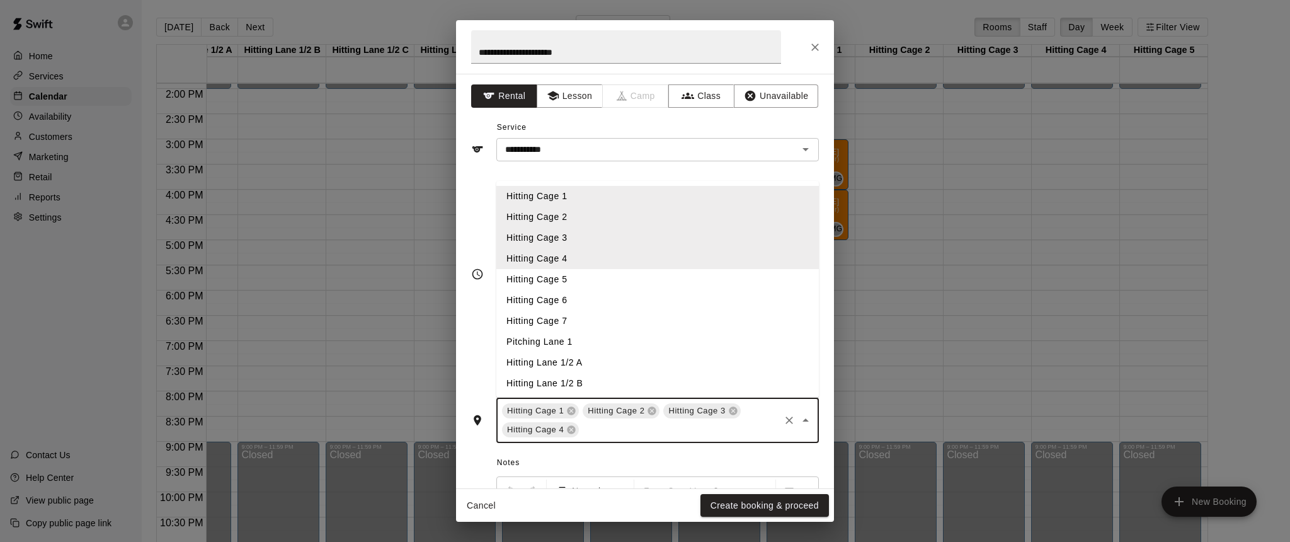
click at [625, 427] on input "text" at bounding box center [679, 430] width 197 height 16
click at [560, 277] on li "Hitting Cage 5" at bounding box center [657, 279] width 322 height 21
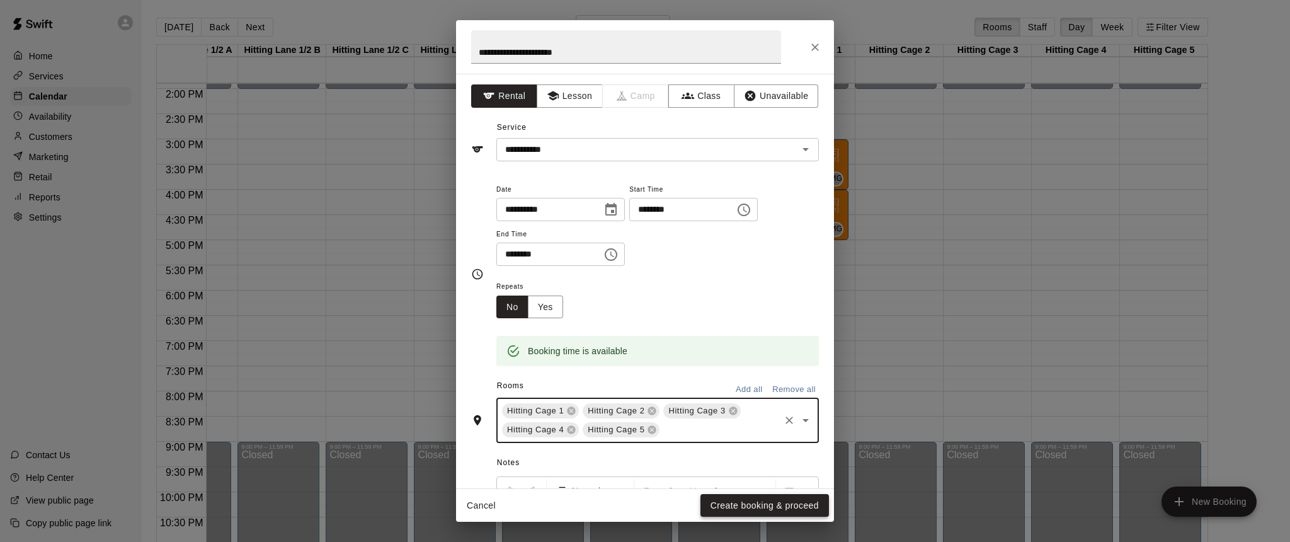
click at [744, 506] on button "Create booking & proceed" at bounding box center [764, 505] width 128 height 23
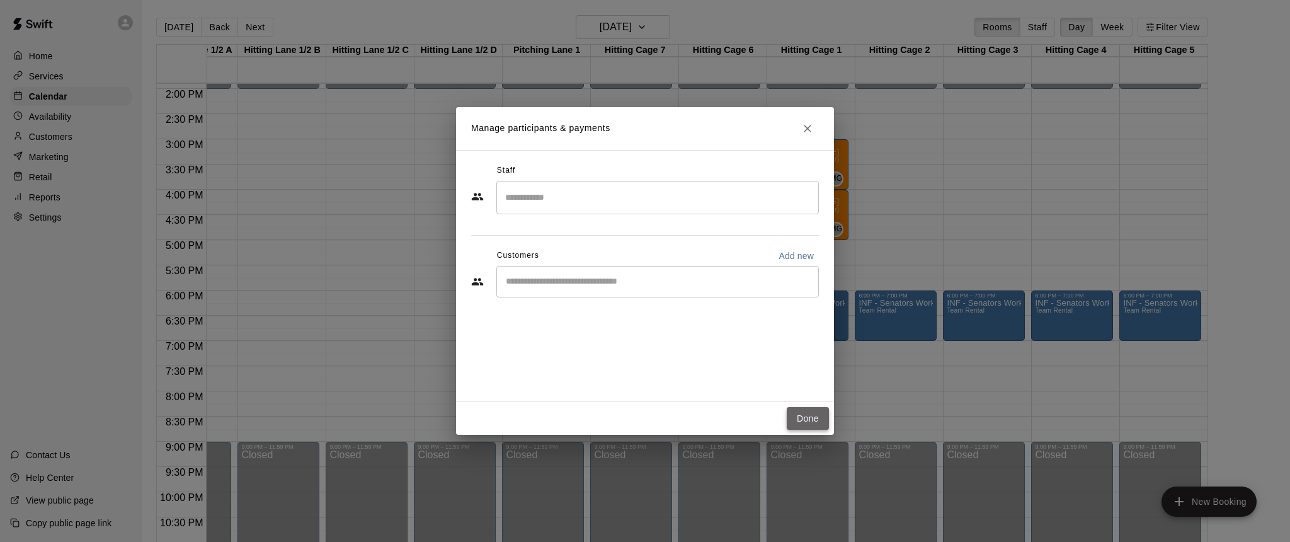
click at [805, 416] on button "Done" at bounding box center [808, 418] width 42 height 23
